Goal: Task Accomplishment & Management: Use online tool/utility

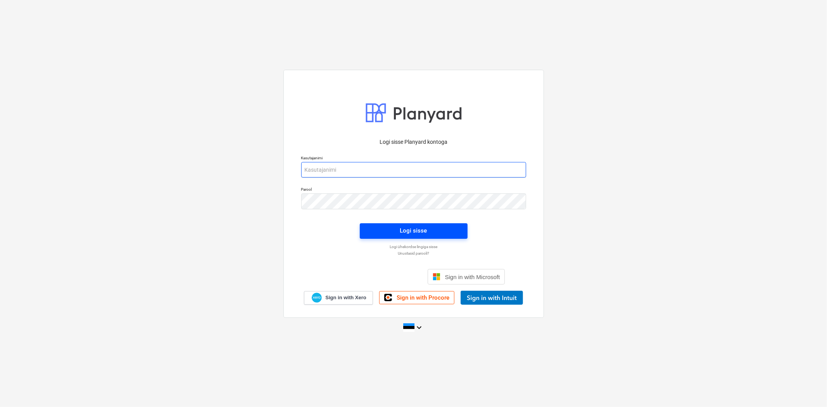
type input "[EMAIL_ADDRESS][DOMAIN_NAME]"
click at [417, 234] on div "Logi sisse" at bounding box center [413, 231] width 27 height 10
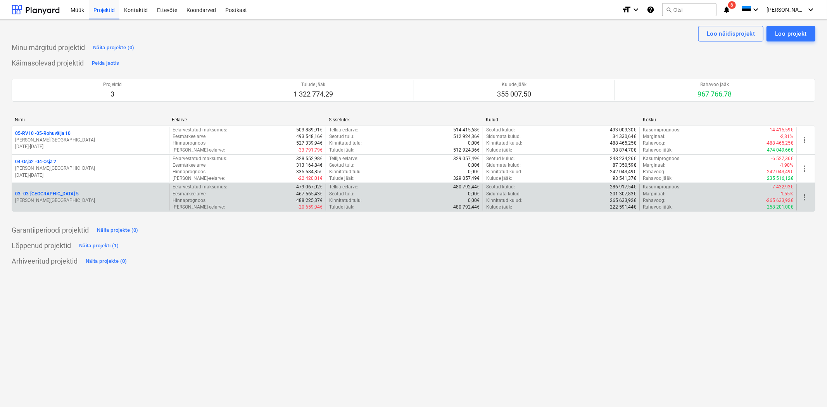
click at [37, 195] on p "03 - 03-[GEOGRAPHIC_DATA] 5" at bounding box center [47, 194] width 64 height 7
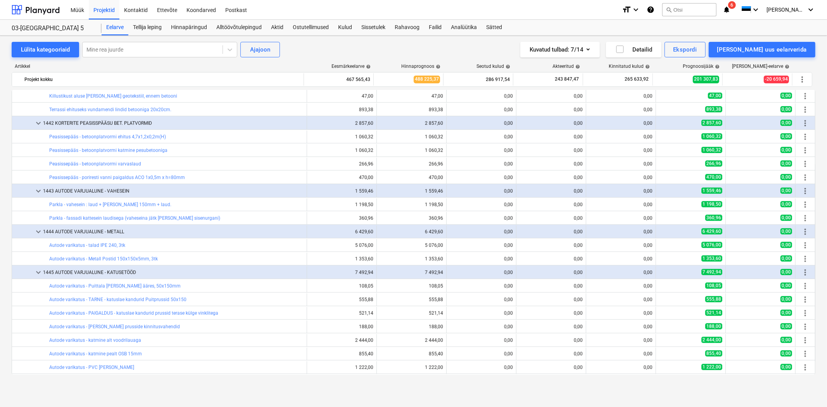
scroll to position [402, 0]
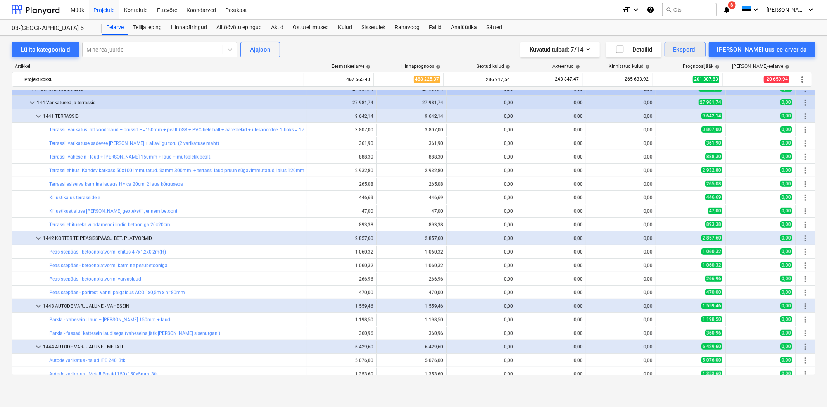
click at [696, 49] on div "Ekspordi" at bounding box center [685, 50] width 24 height 10
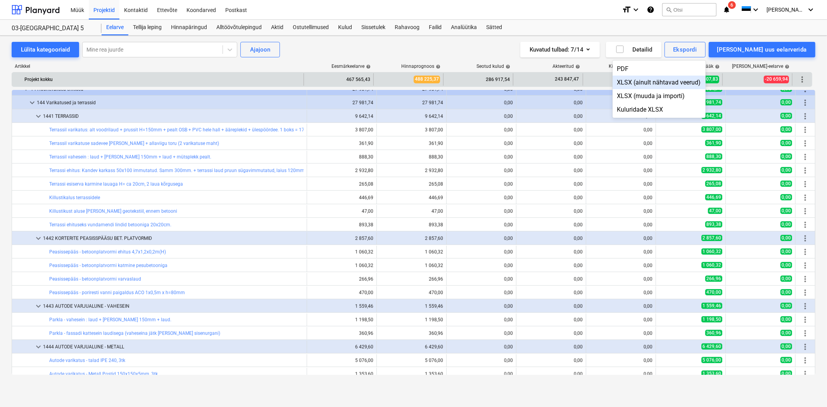
click at [675, 82] on div "XLSX (ainult nähtavad veerud)" at bounding box center [658, 83] width 93 height 14
